Goal: Task Accomplishment & Management: Use online tool/utility

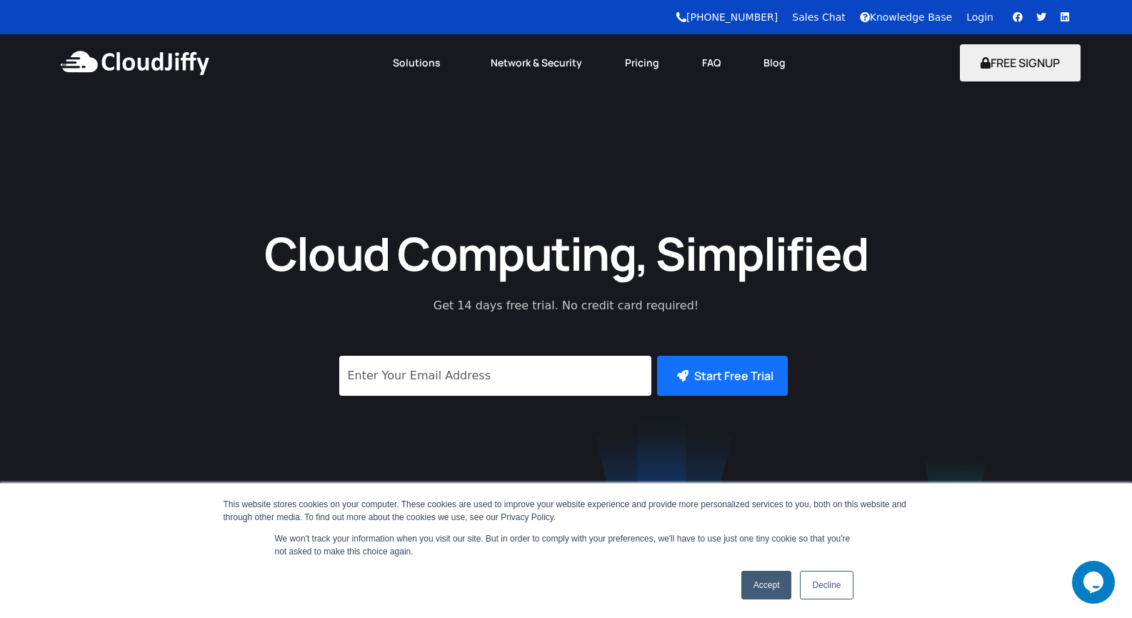
click at [985, 14] on link "Login" at bounding box center [979, 16] width 27 height 11
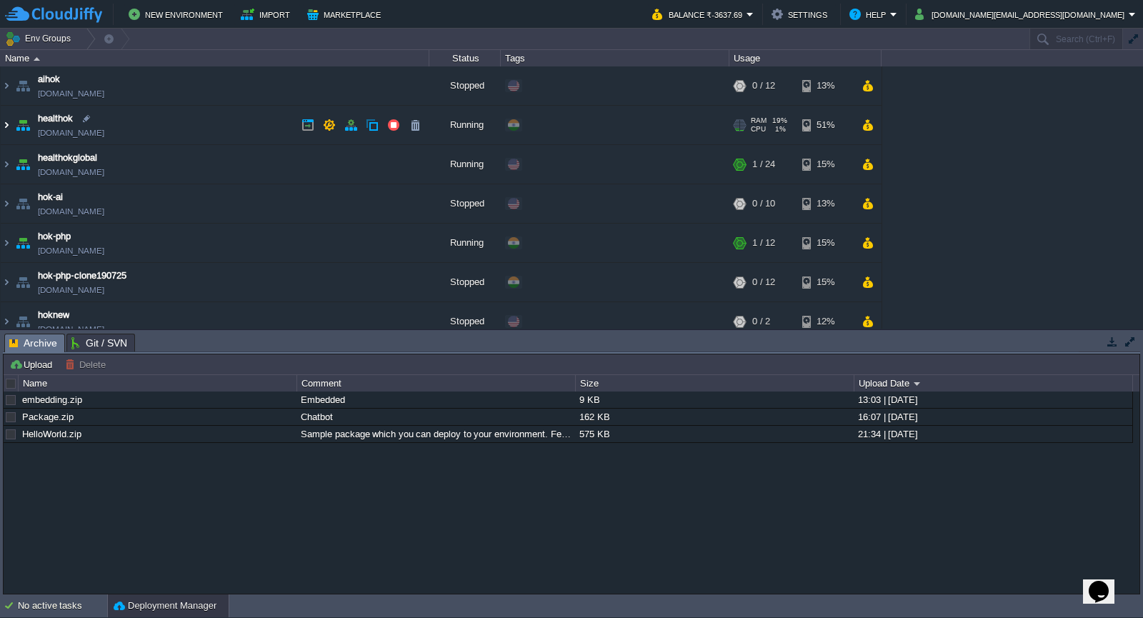
click at [3, 126] on img at bounding box center [6, 125] width 11 height 39
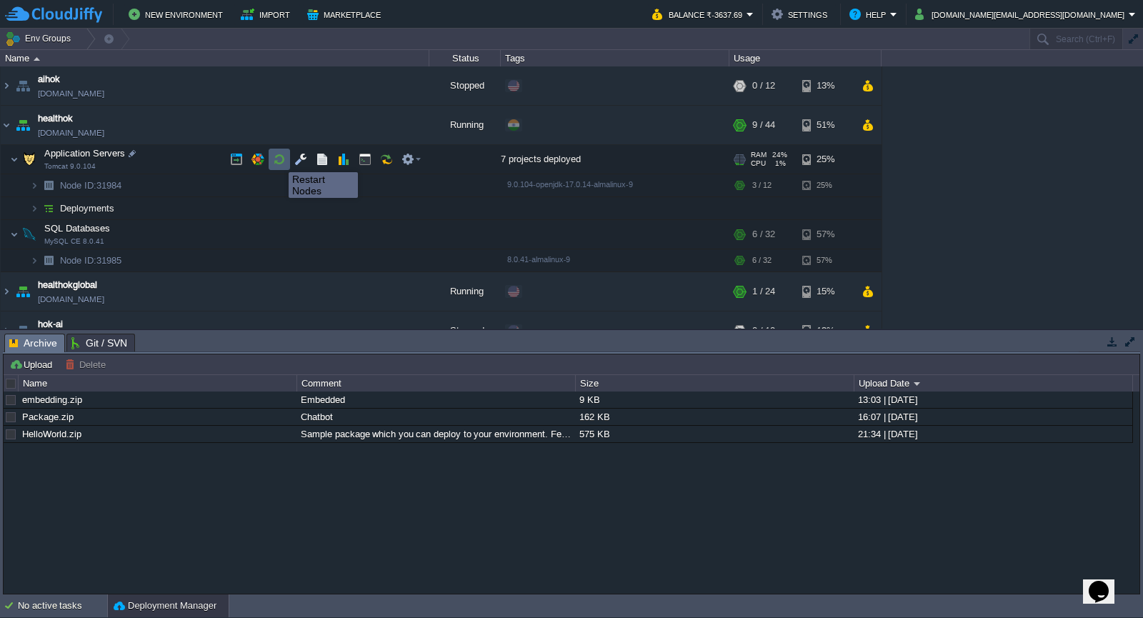
click at [277, 159] on button "button" at bounding box center [279, 159] width 13 height 13
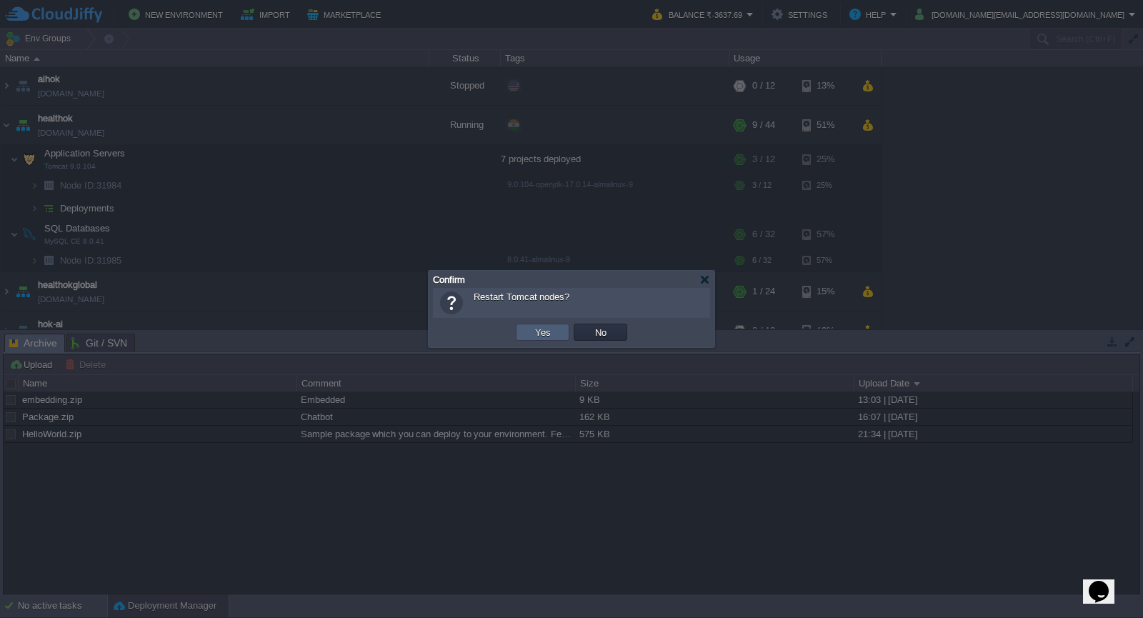
click at [531, 328] on button "Yes" at bounding box center [543, 332] width 24 height 13
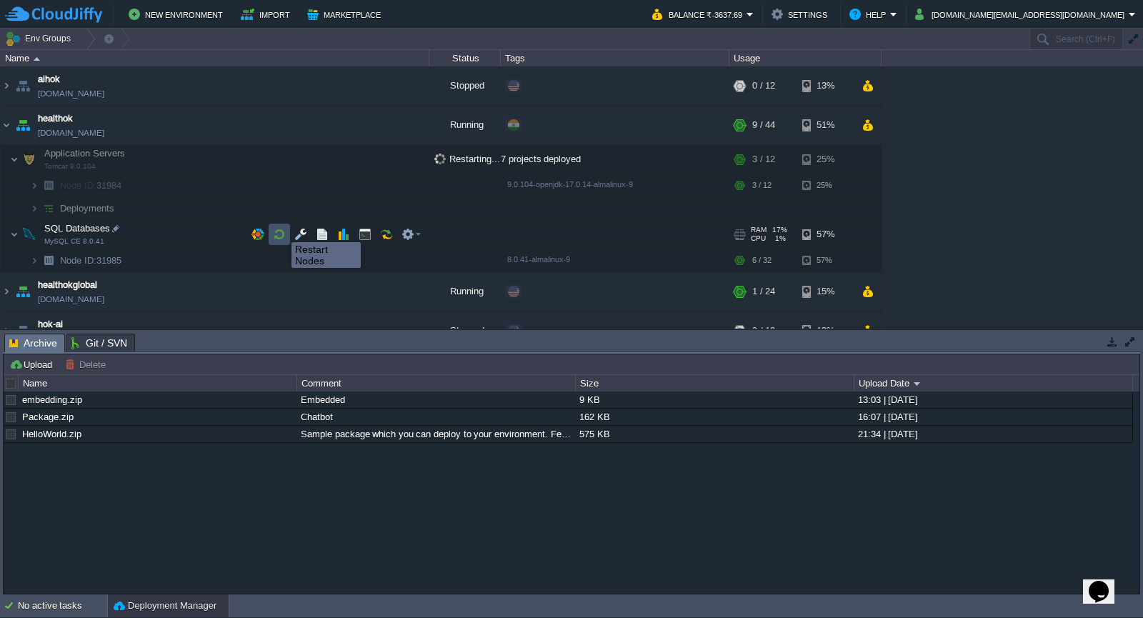
click at [281, 230] on button "button" at bounding box center [279, 234] width 13 height 13
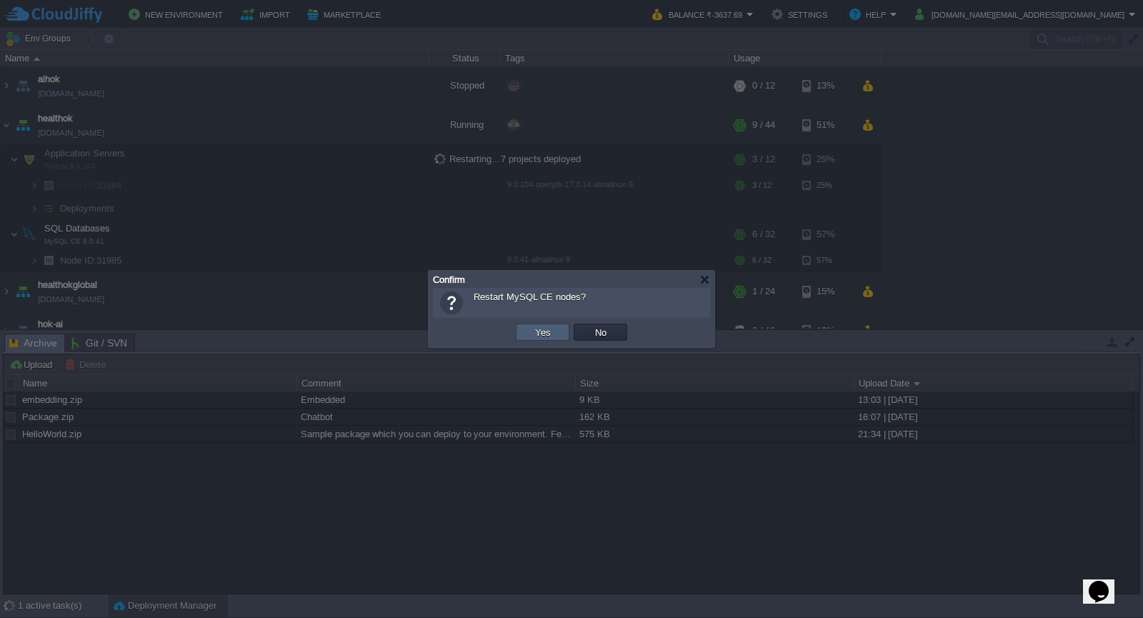
click at [526, 338] on td "Yes" at bounding box center [543, 331] width 54 height 17
